Goal: Transaction & Acquisition: Purchase product/service

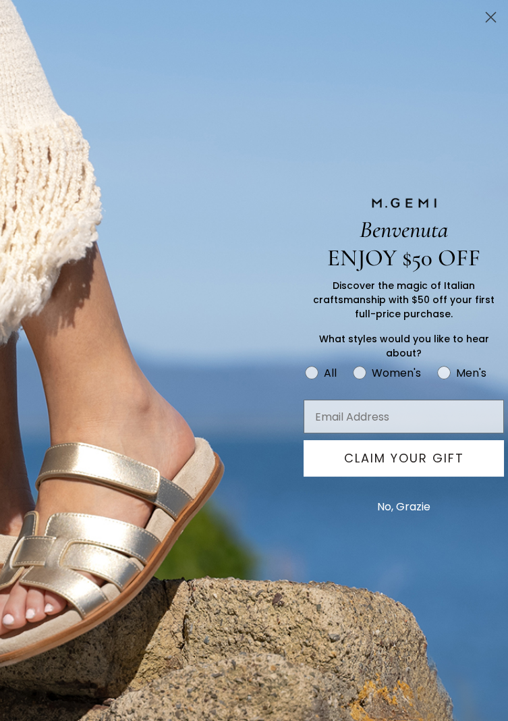
click at [495, 26] on circle "Close dialog" at bounding box center [491, 17] width 22 height 22
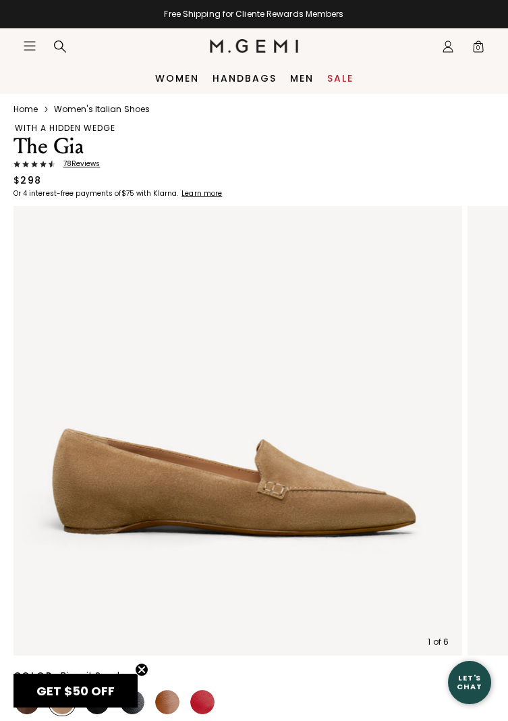
click at [32, 51] on icon "Icons/20x20/hamburger@2x" at bounding box center [29, 45] width 13 height 13
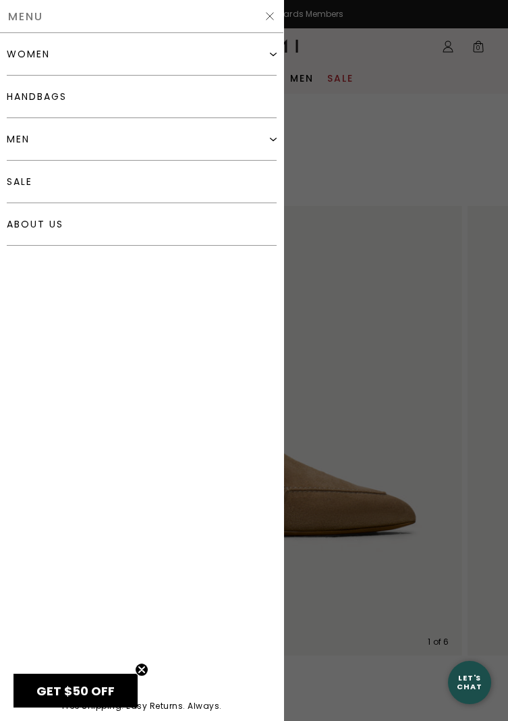
click at [264, 54] on div "women" at bounding box center [142, 54] width 270 height 43
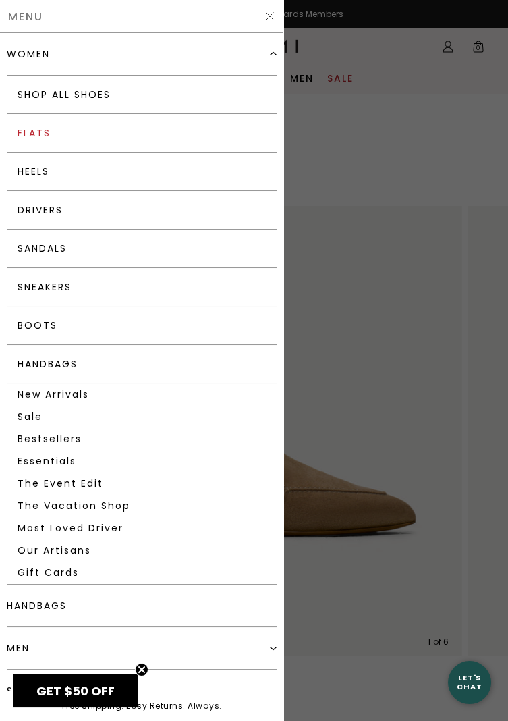
click at [146, 136] on link "Flats" at bounding box center [142, 133] width 270 height 38
click at [265, 19] on img at bounding box center [270, 16] width 11 height 11
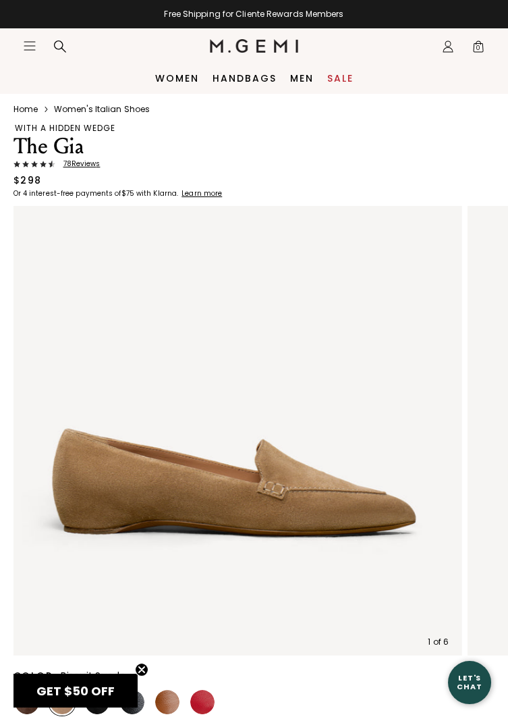
click at [136, 112] on link "Women's Italian Shoes" at bounding box center [102, 109] width 96 height 11
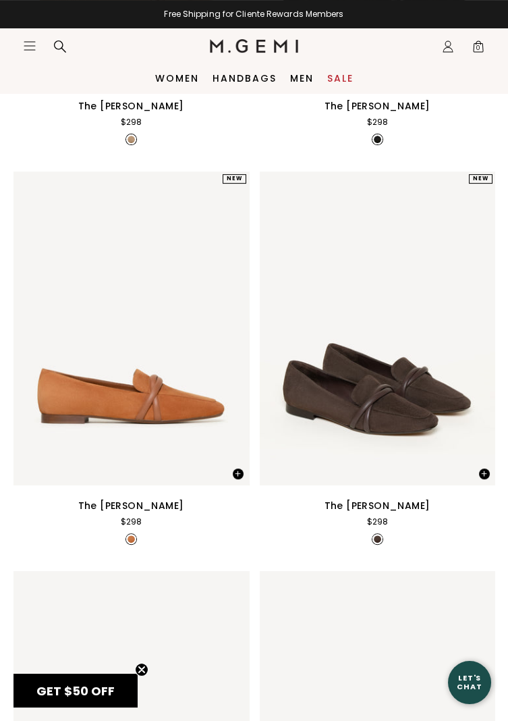
scroll to position [845, 0]
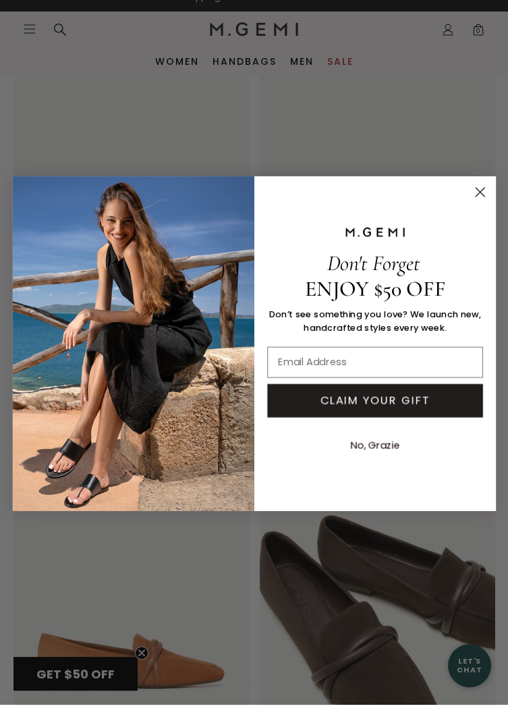
click at [480, 215] on circle "Close dialog" at bounding box center [480, 208] width 21 height 21
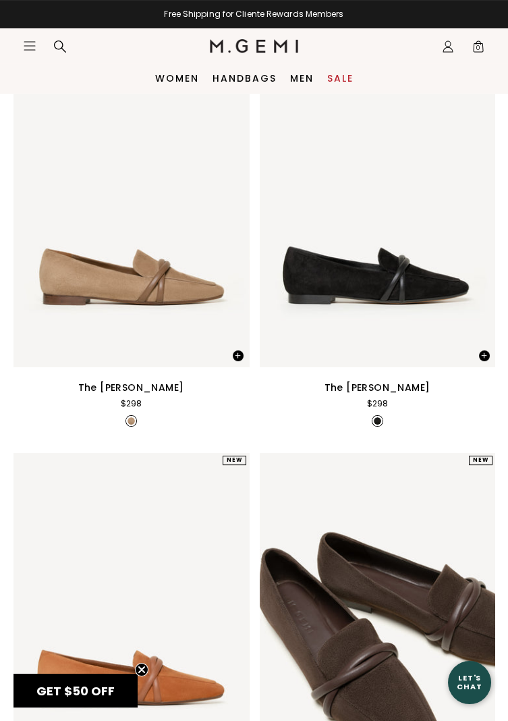
click at [31, 49] on icon "Icons/20x20/hamburger@2x" at bounding box center [29, 45] width 13 height 13
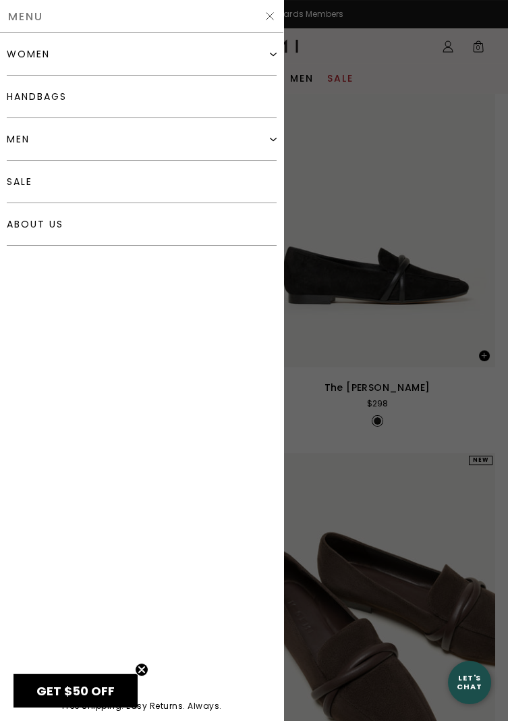
click at [198, 57] on div "women" at bounding box center [142, 54] width 270 height 43
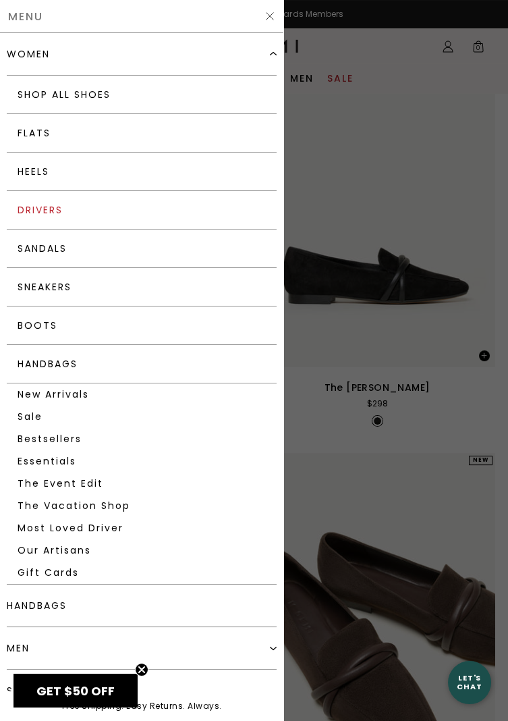
click at [134, 218] on link "Drivers" at bounding box center [142, 210] width 270 height 38
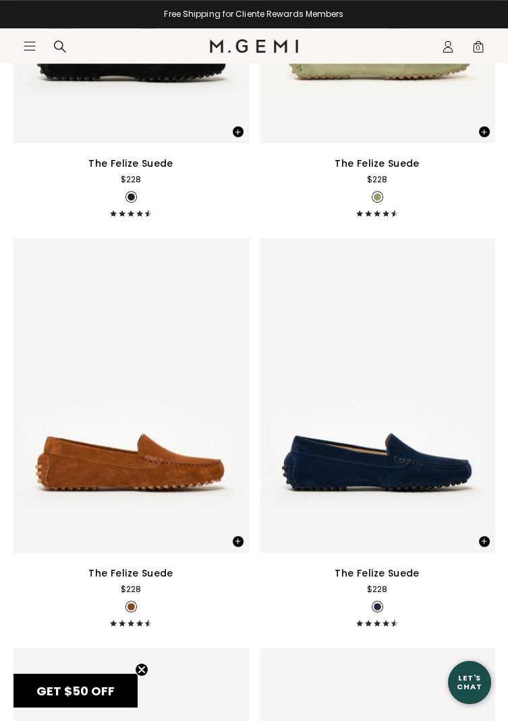
scroll to position [1621, 0]
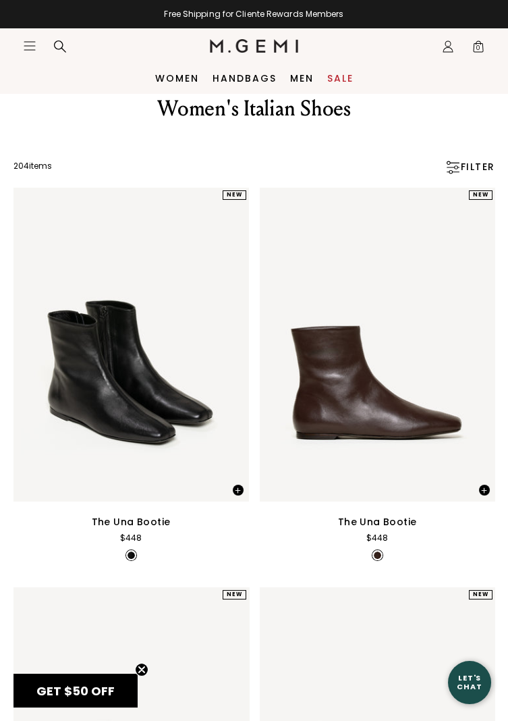
scroll to position [31, 0]
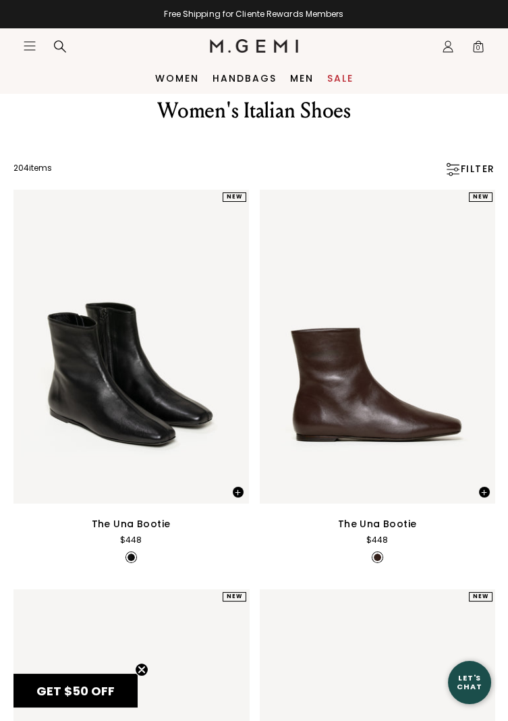
click at [59, 43] on icon at bounding box center [59, 46] width 13 height 13
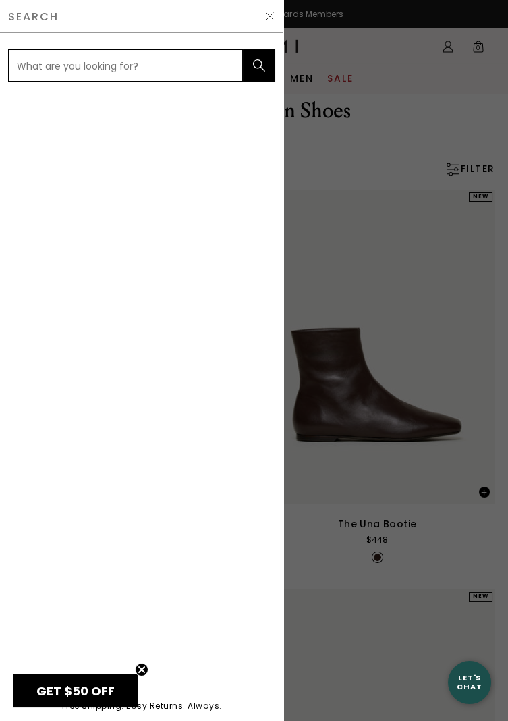
click at [142, 63] on input "text" at bounding box center [125, 65] width 235 height 32
type input "Loafer"
click at [257, 73] on button "submit" at bounding box center [259, 65] width 32 height 32
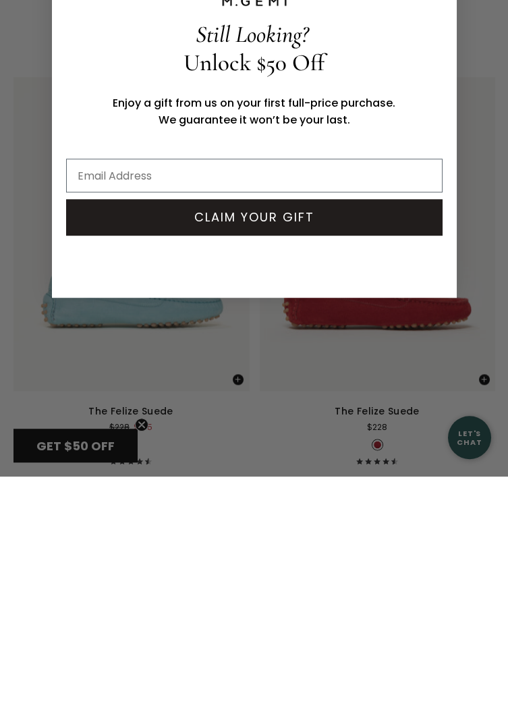
scroll to position [11689, 0]
